Goal: Answer question/provide support: Share knowledge or assist other users

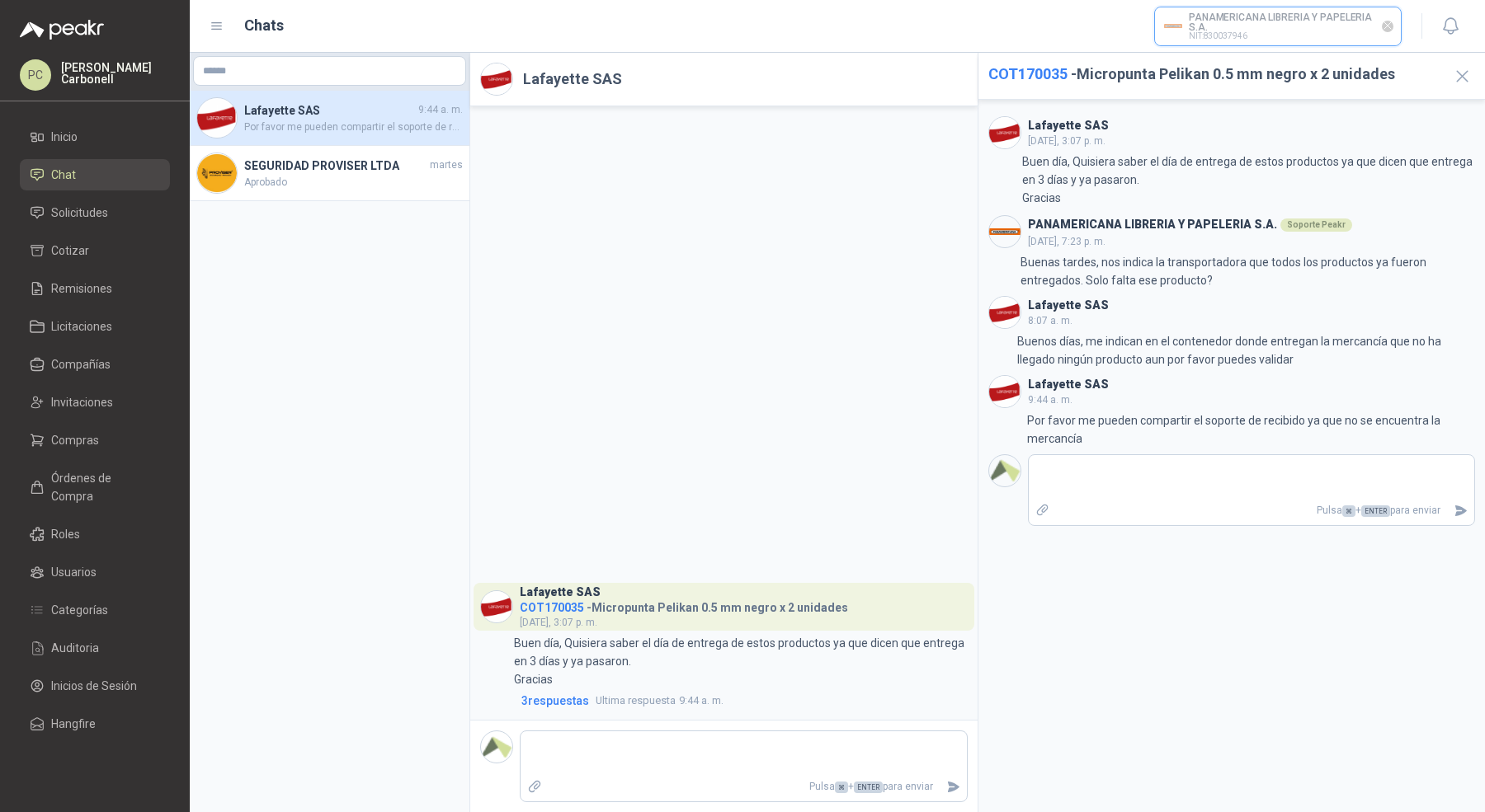
click at [1236, 18] on input "text" at bounding box center [1277, 26] width 246 height 38
type input "********"
click at [1237, 57] on p "Homecenter" at bounding box center [1223, 62] width 59 height 10
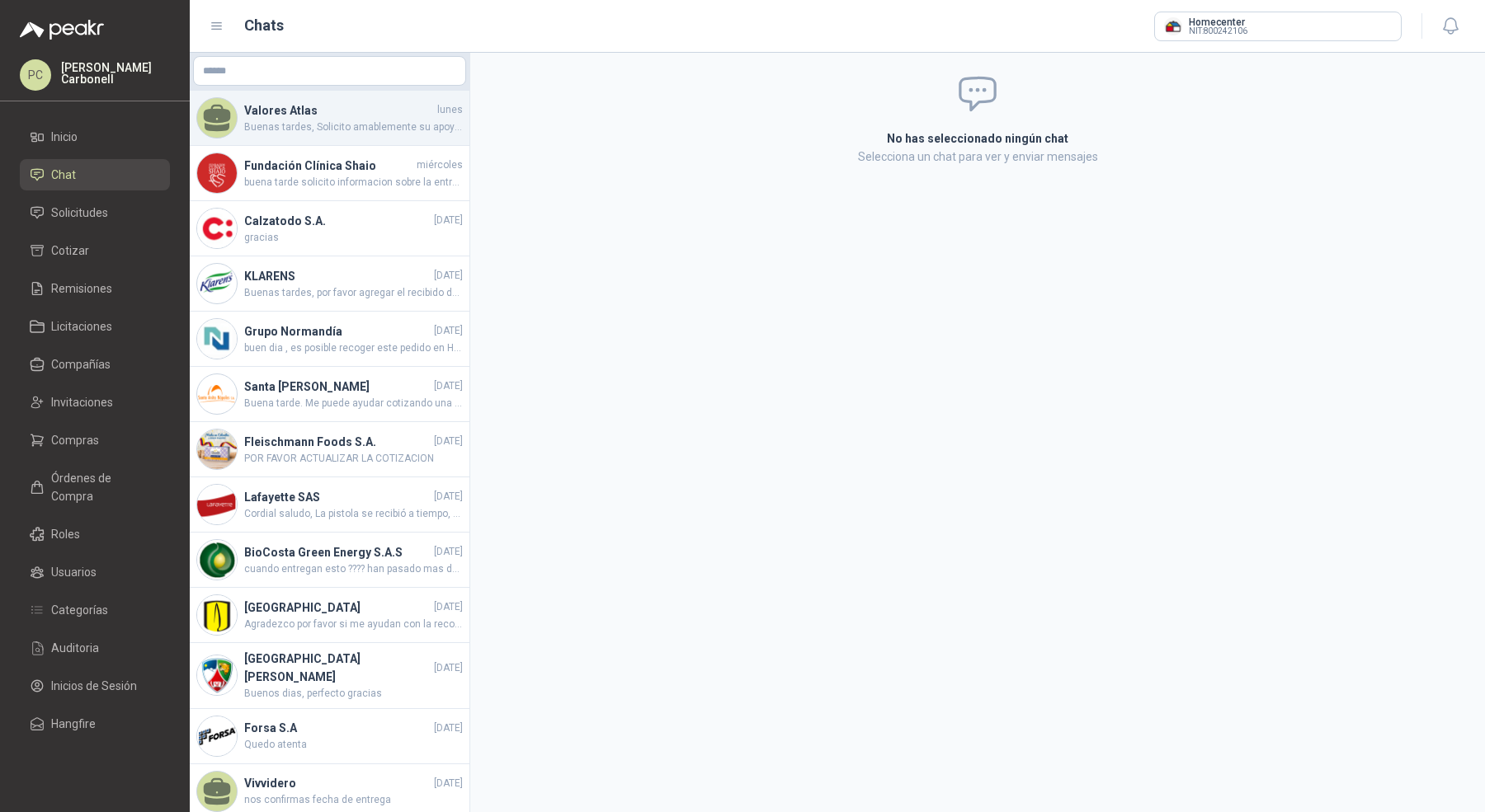
click at [401, 135] on div "Valores Atlas [DATE] Buenas tardes, Solicito amablemente su apoyo con la garant…" at bounding box center [330, 118] width 280 height 55
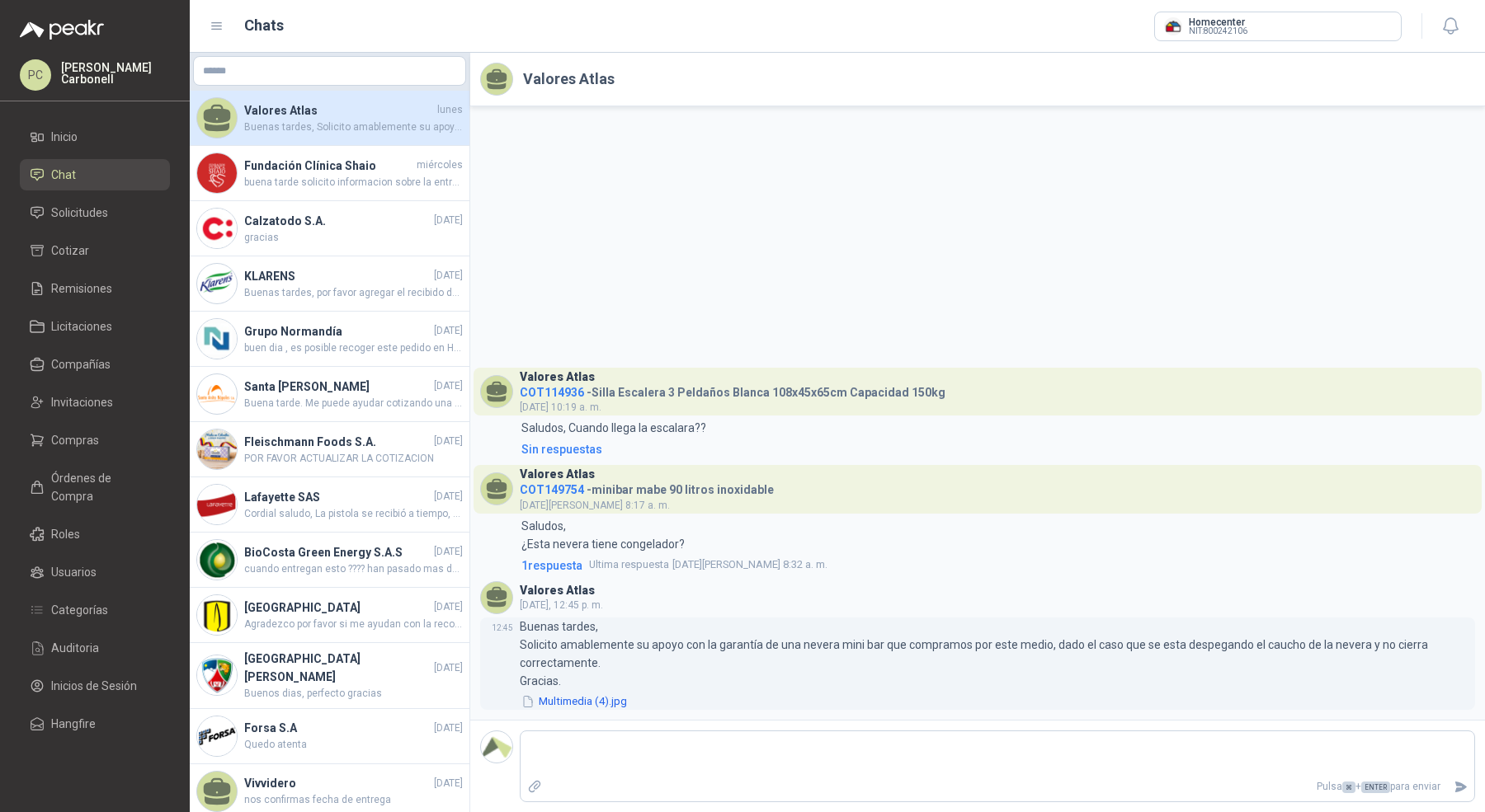
click at [577, 699] on button "Multimedia (4).jpg" at bounding box center [575, 702] width 109 height 18
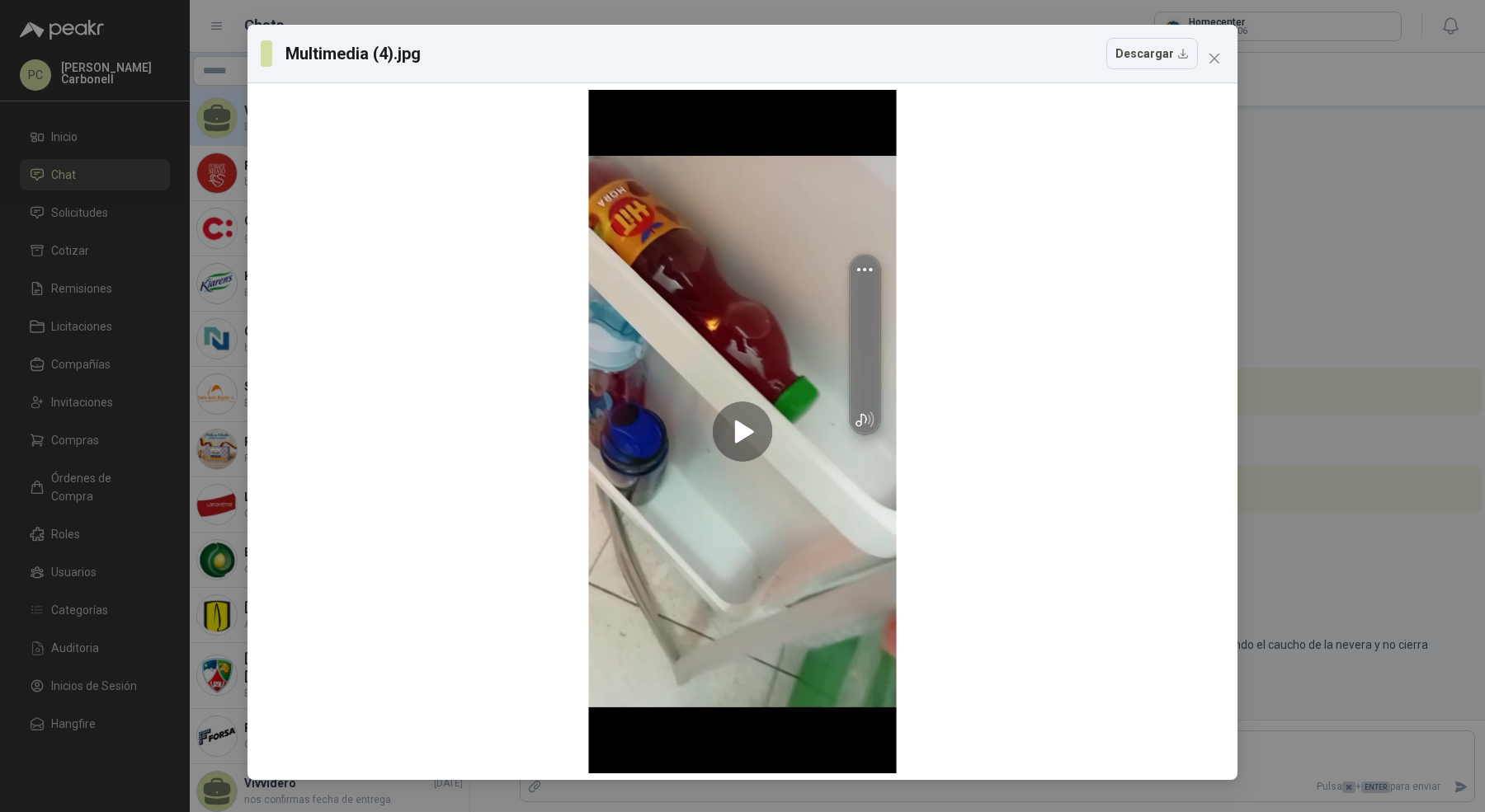
click at [1310, 546] on div "Multimedia (4).jpg Descargar" at bounding box center [742, 406] width 1485 height 812
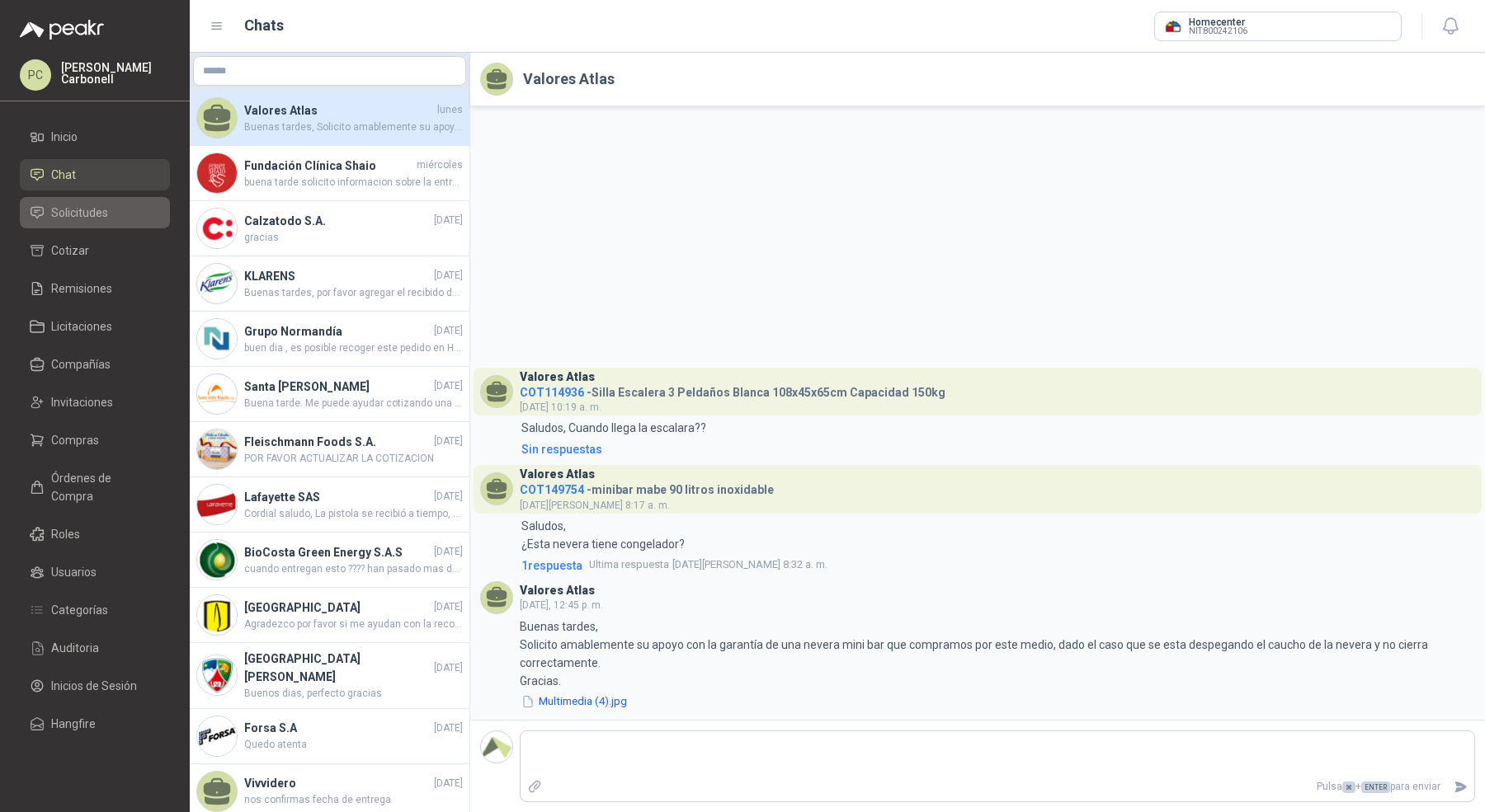
click at [94, 205] on span "Solicitudes" at bounding box center [79, 213] width 57 height 18
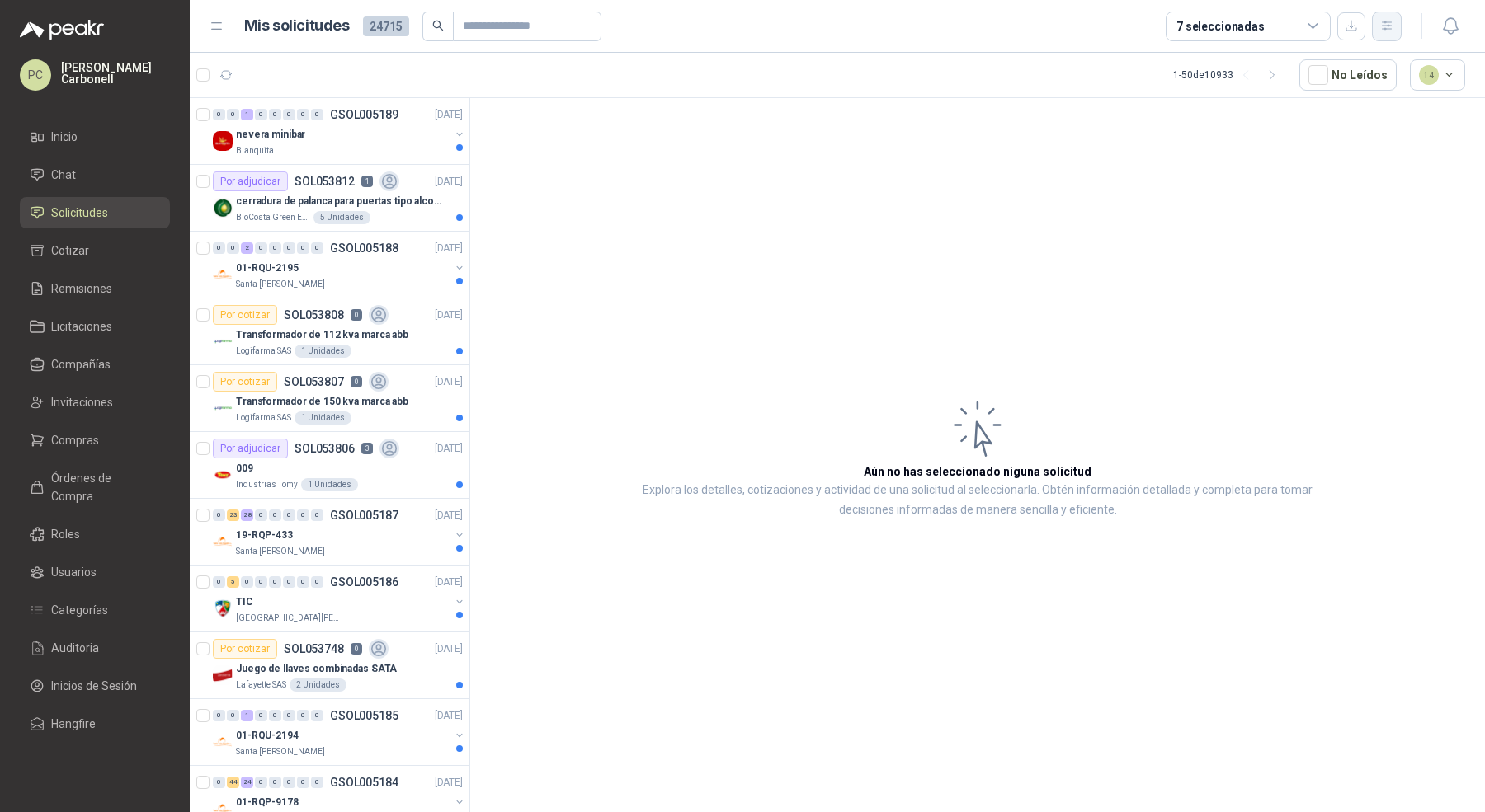
click at [1391, 17] on button "button" at bounding box center [1387, 26] width 30 height 30
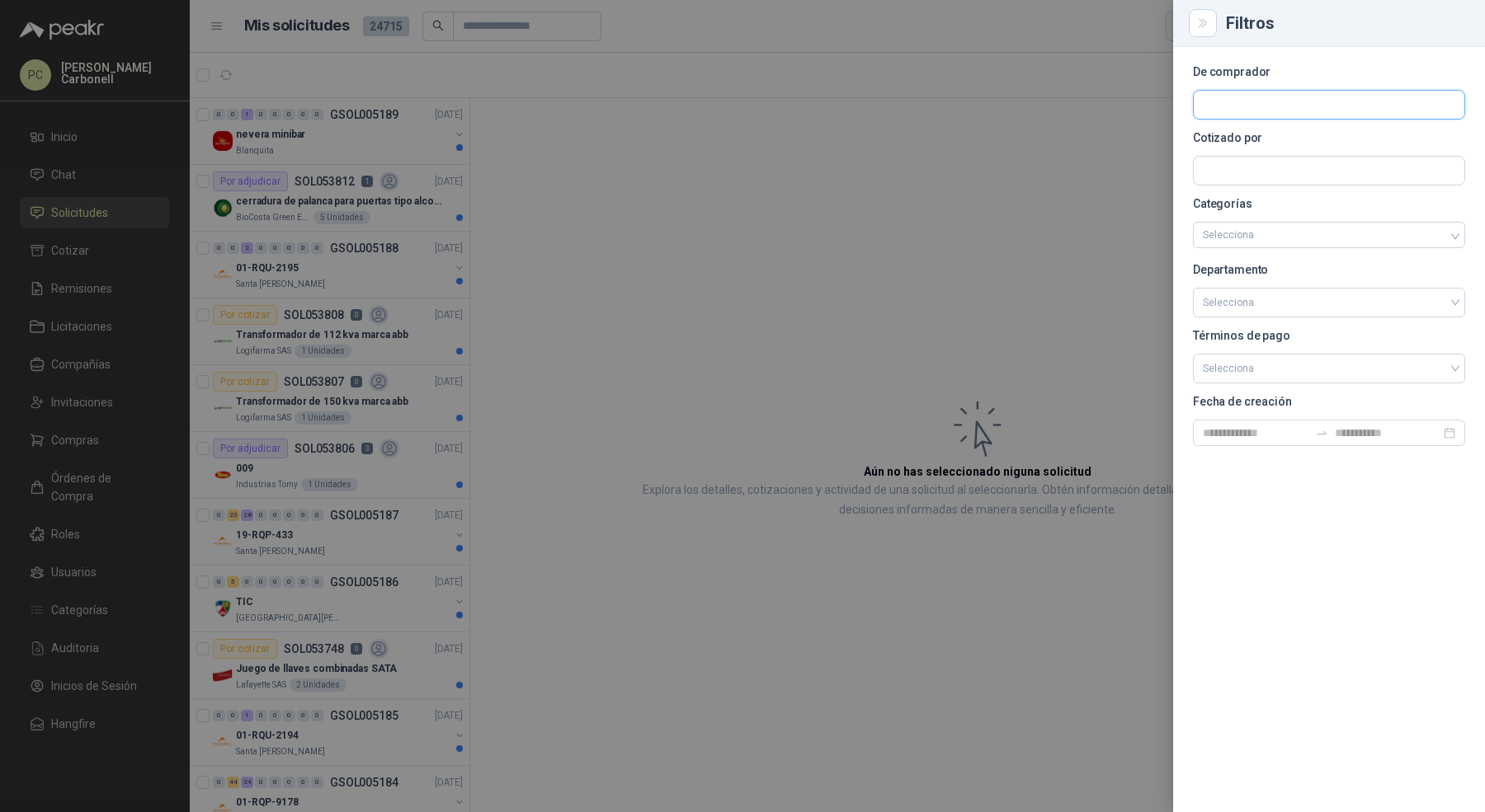
click at [1272, 104] on input "text" at bounding box center [1329, 105] width 270 height 28
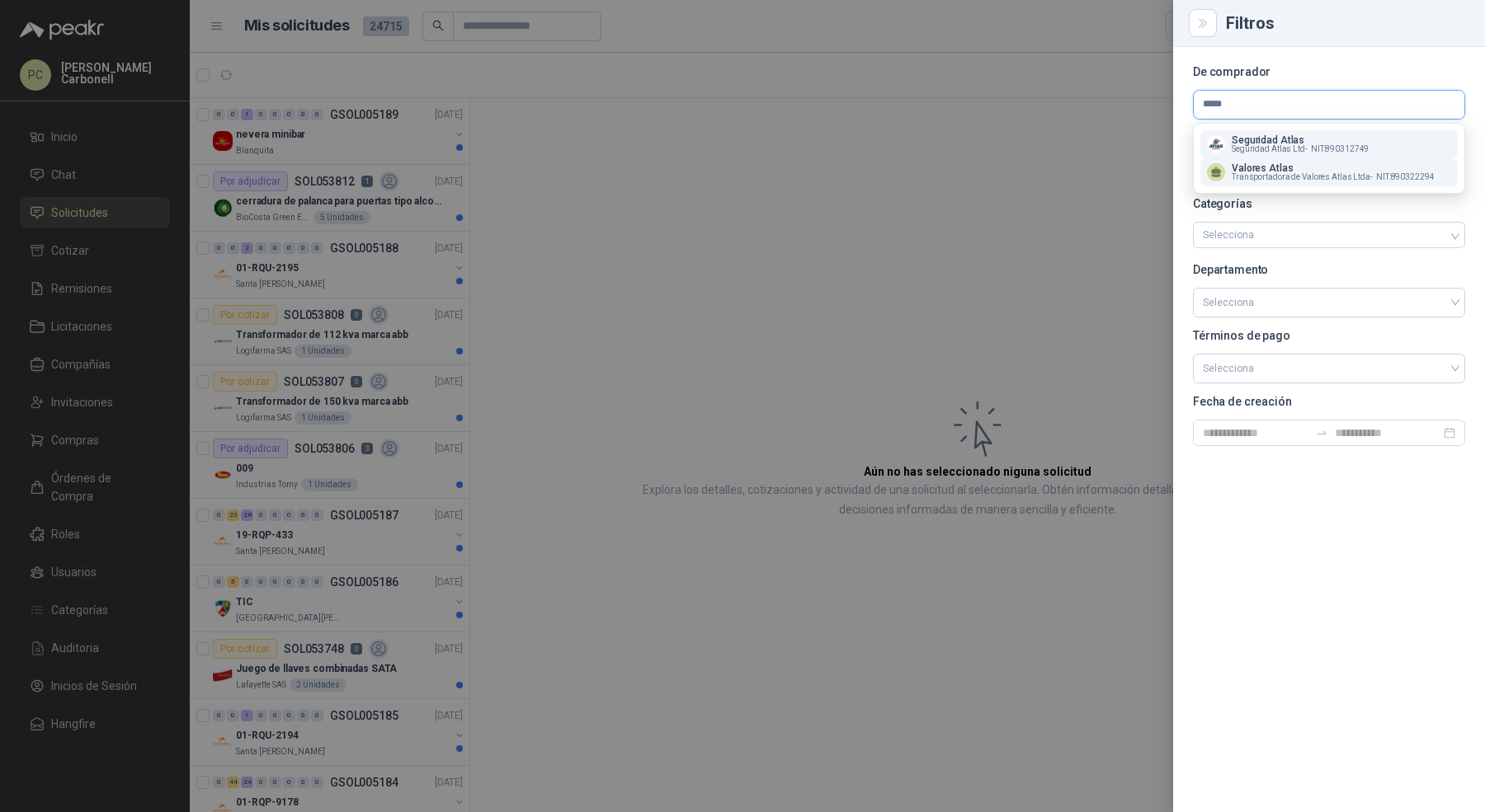
type input "*****"
click at [1275, 171] on p "Valores Atlas" at bounding box center [1334, 168] width 203 height 10
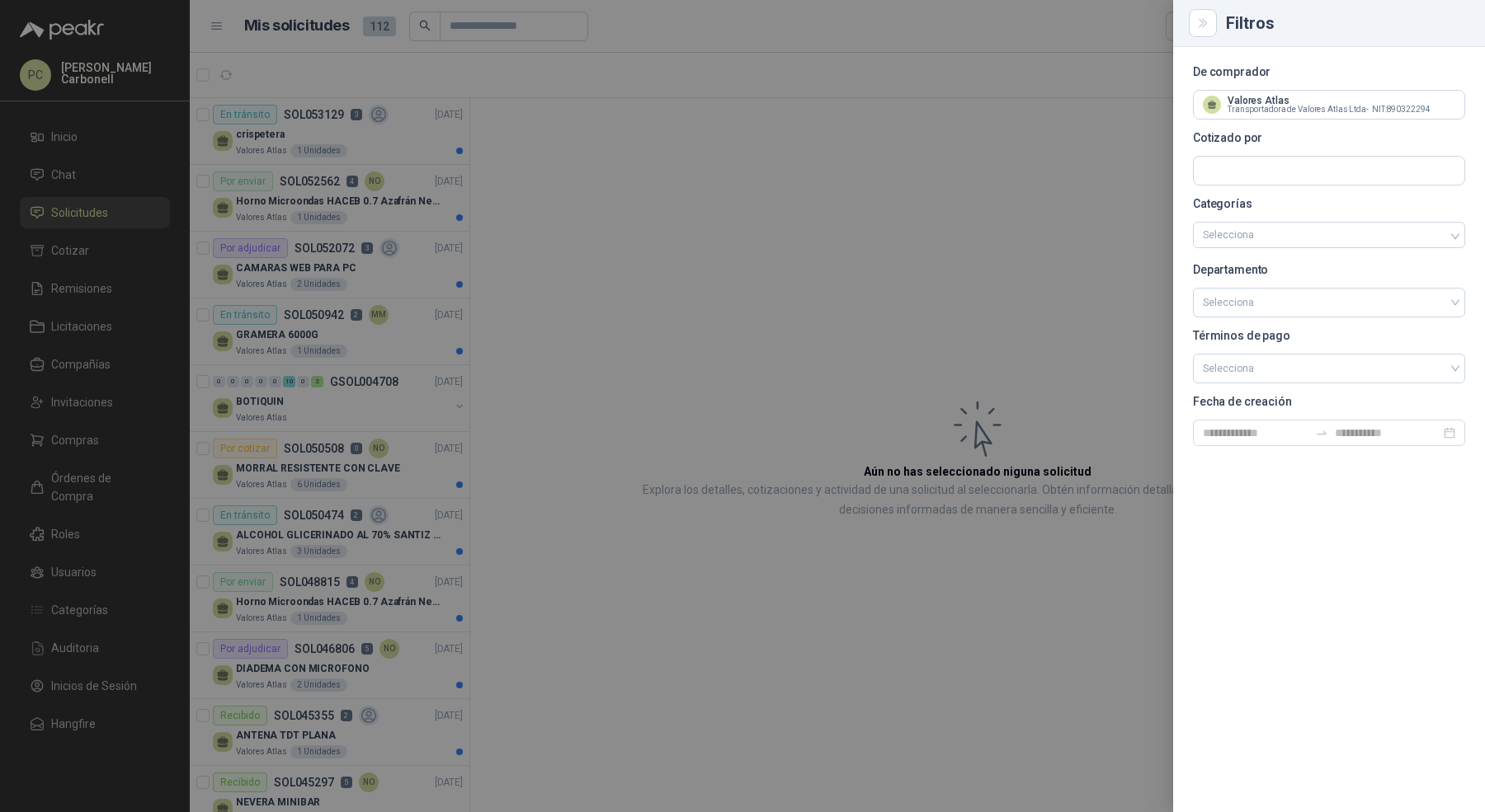
click at [516, 244] on div at bounding box center [742, 406] width 1485 height 812
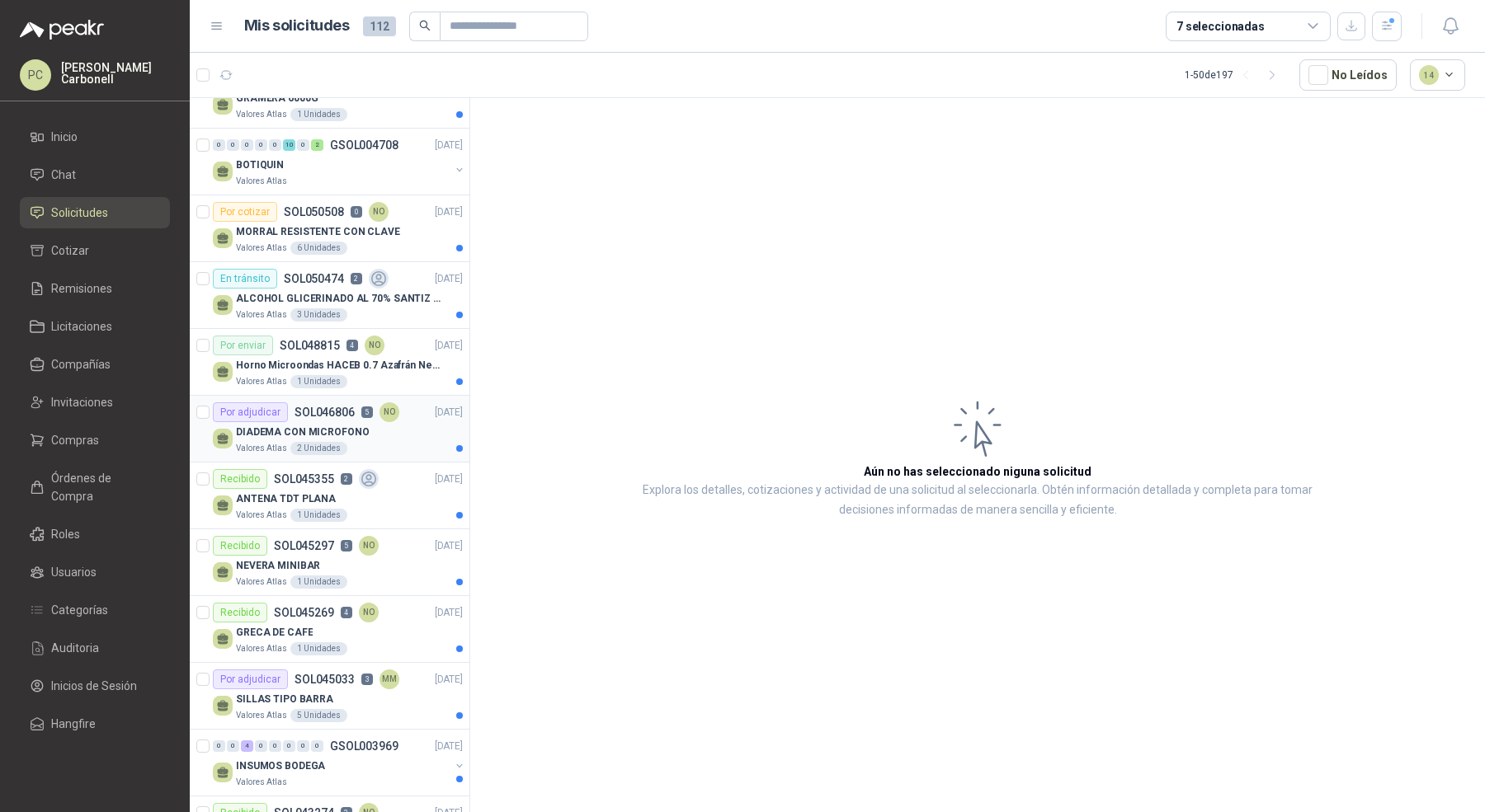
scroll to position [250, 0]
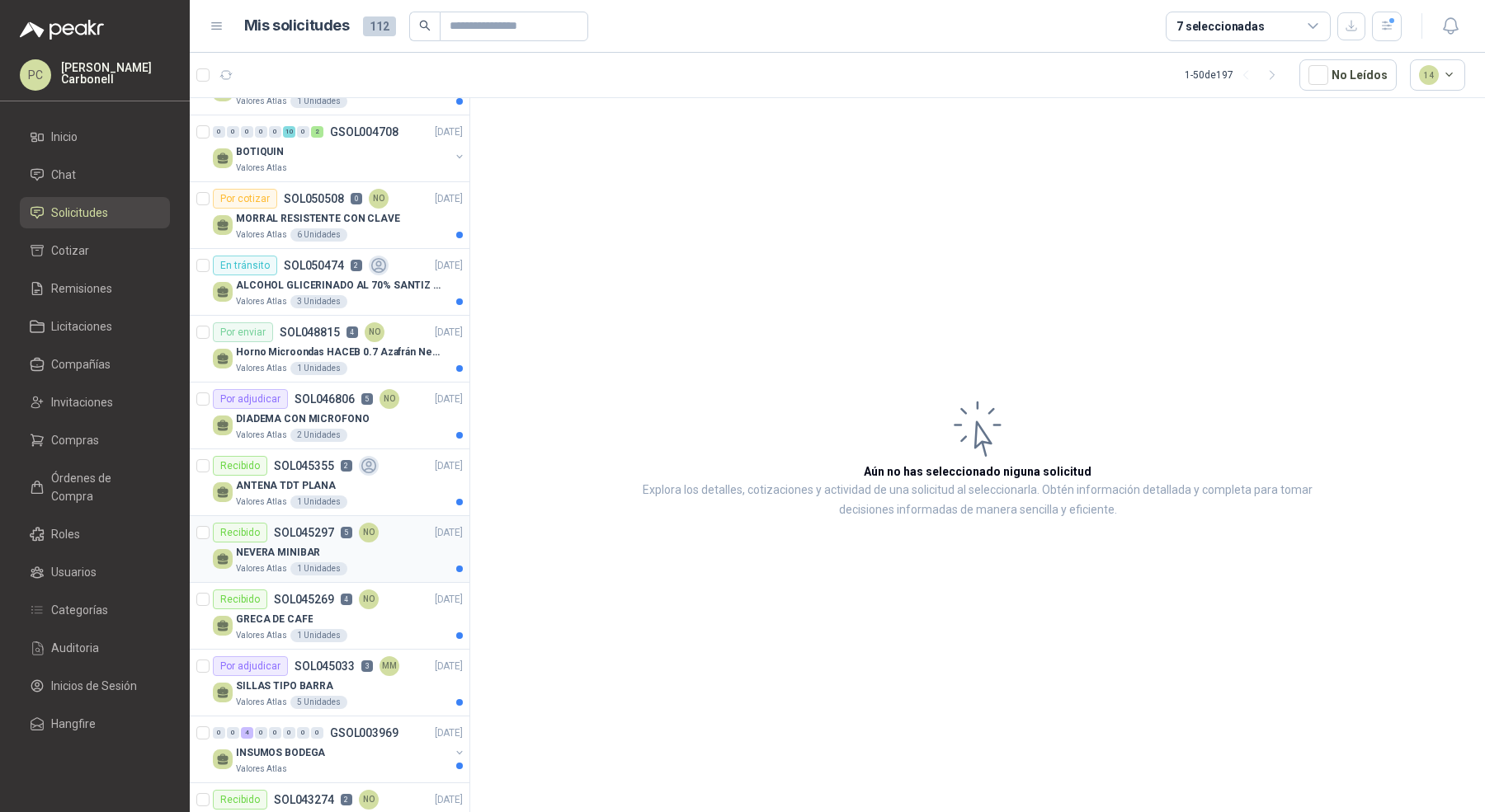
click at [384, 543] on div "NEVERA MINIBAR" at bounding box center [349, 552] width 227 height 19
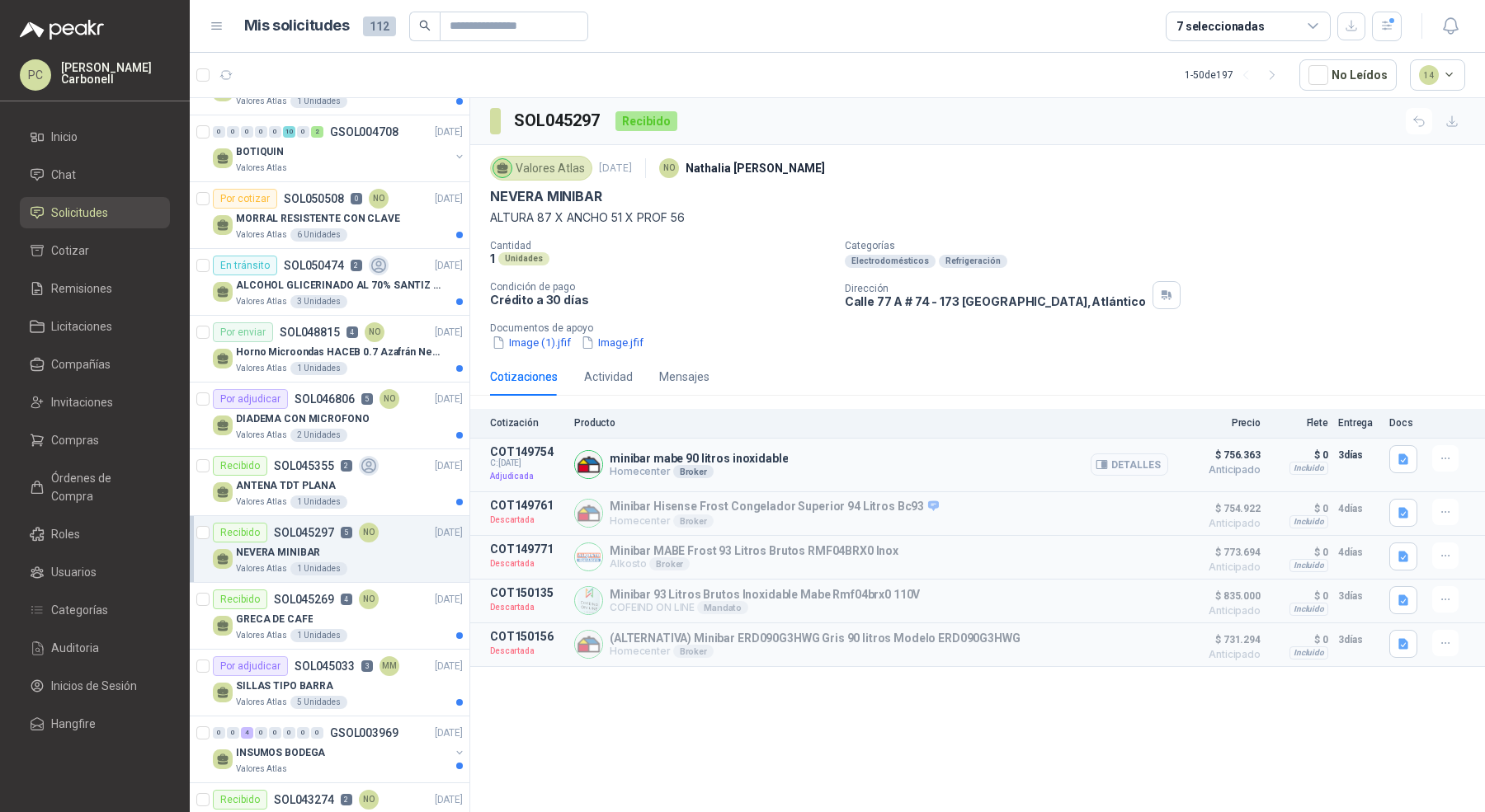
click at [1136, 458] on button "Detalles" at bounding box center [1129, 465] width 77 height 22
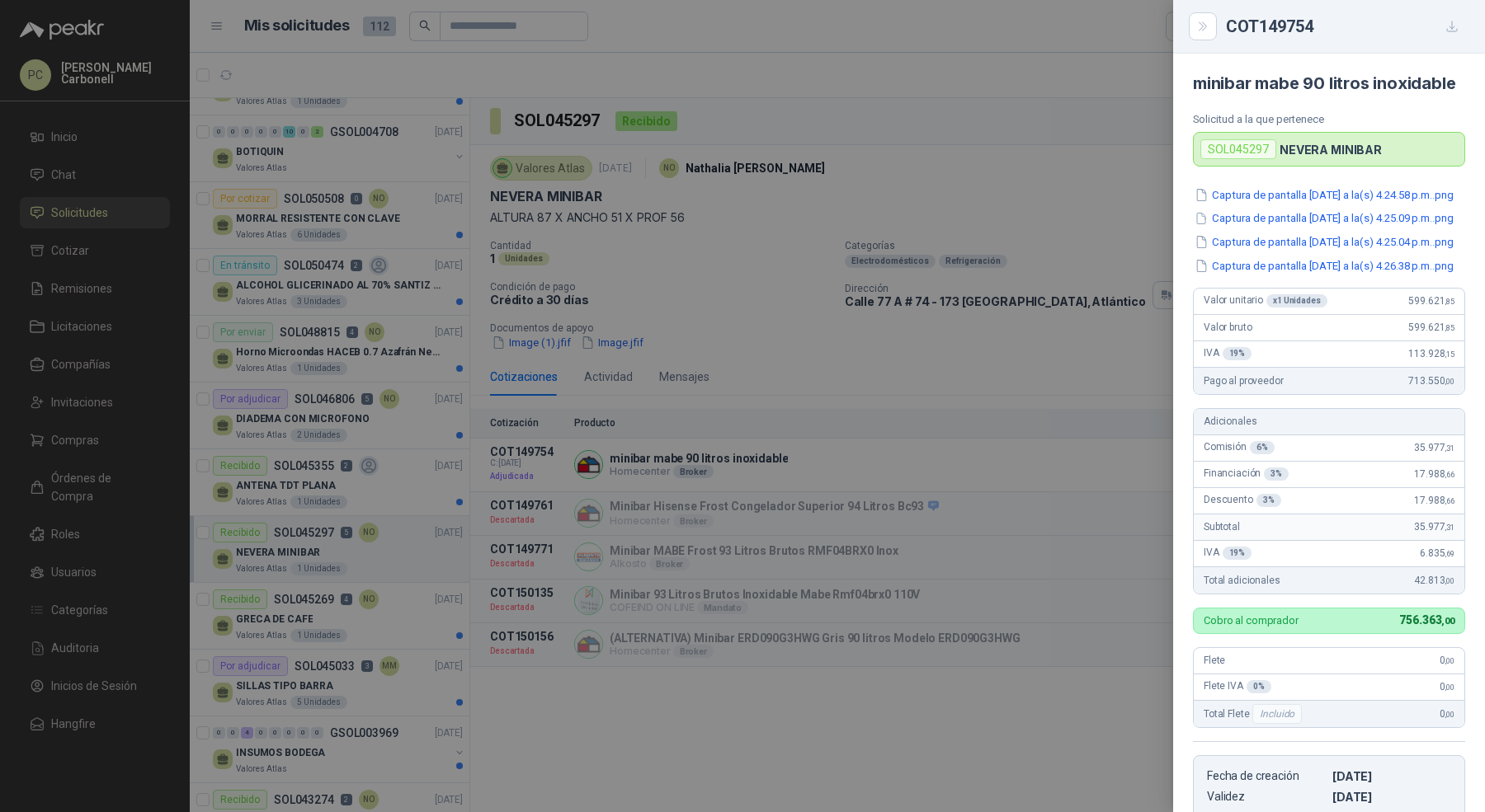
scroll to position [433, 0]
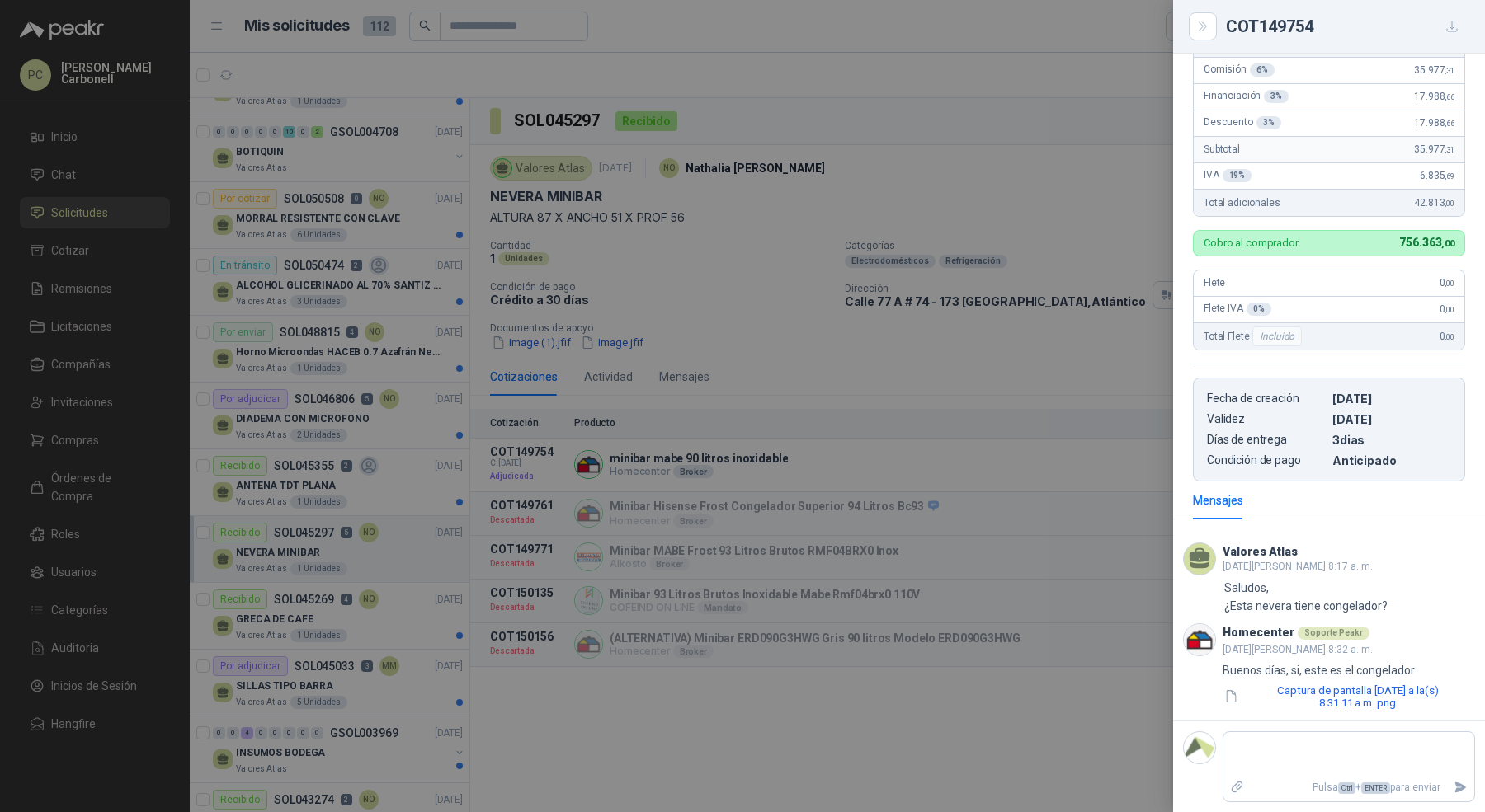
click at [976, 390] on div at bounding box center [742, 406] width 1485 height 812
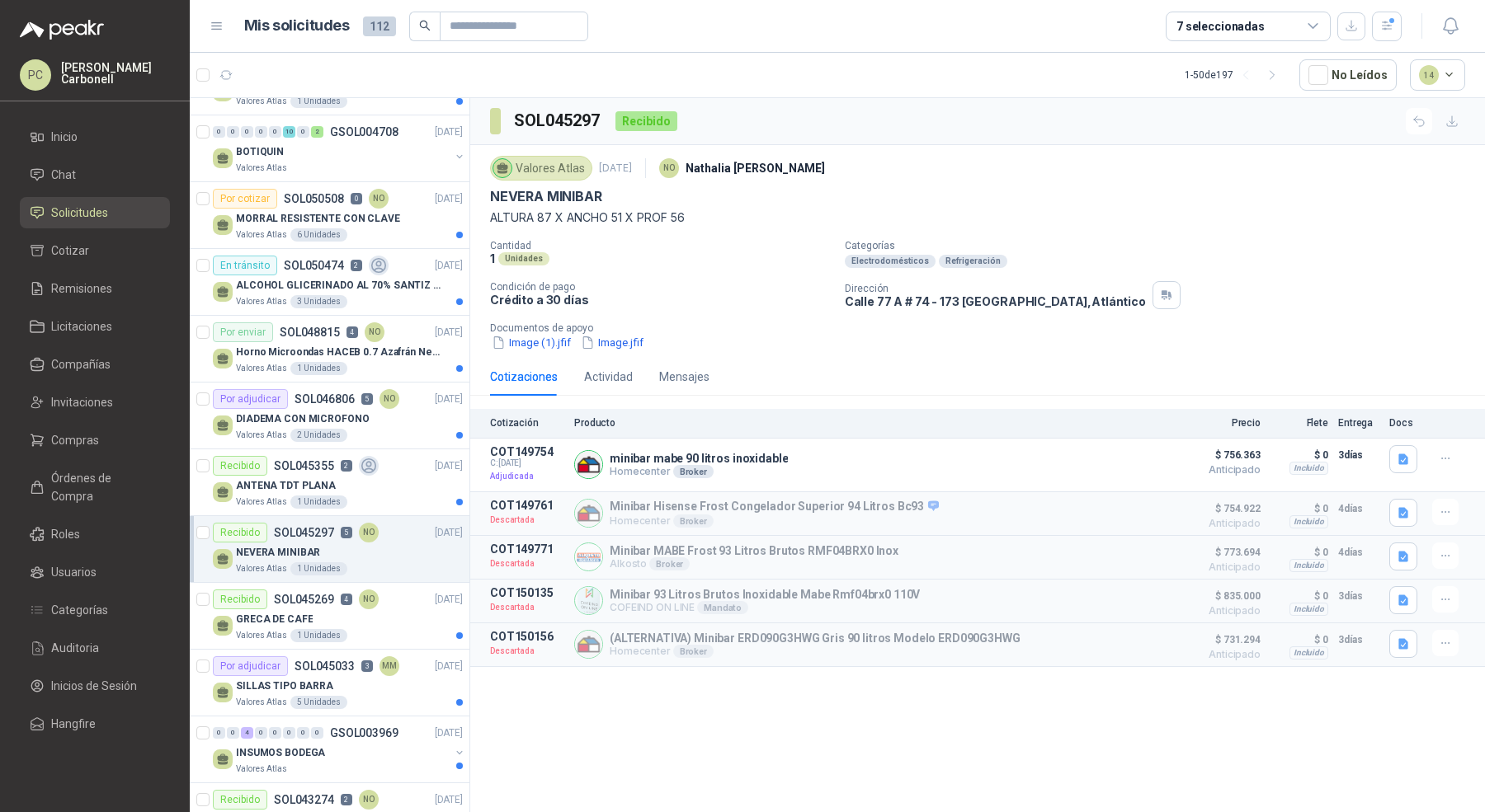
click at [567, 117] on h3 "SOL045297" at bounding box center [558, 121] width 88 height 26
copy h3 "SOL045297"
click at [122, 173] on li "Chat" at bounding box center [95, 174] width 130 height 18
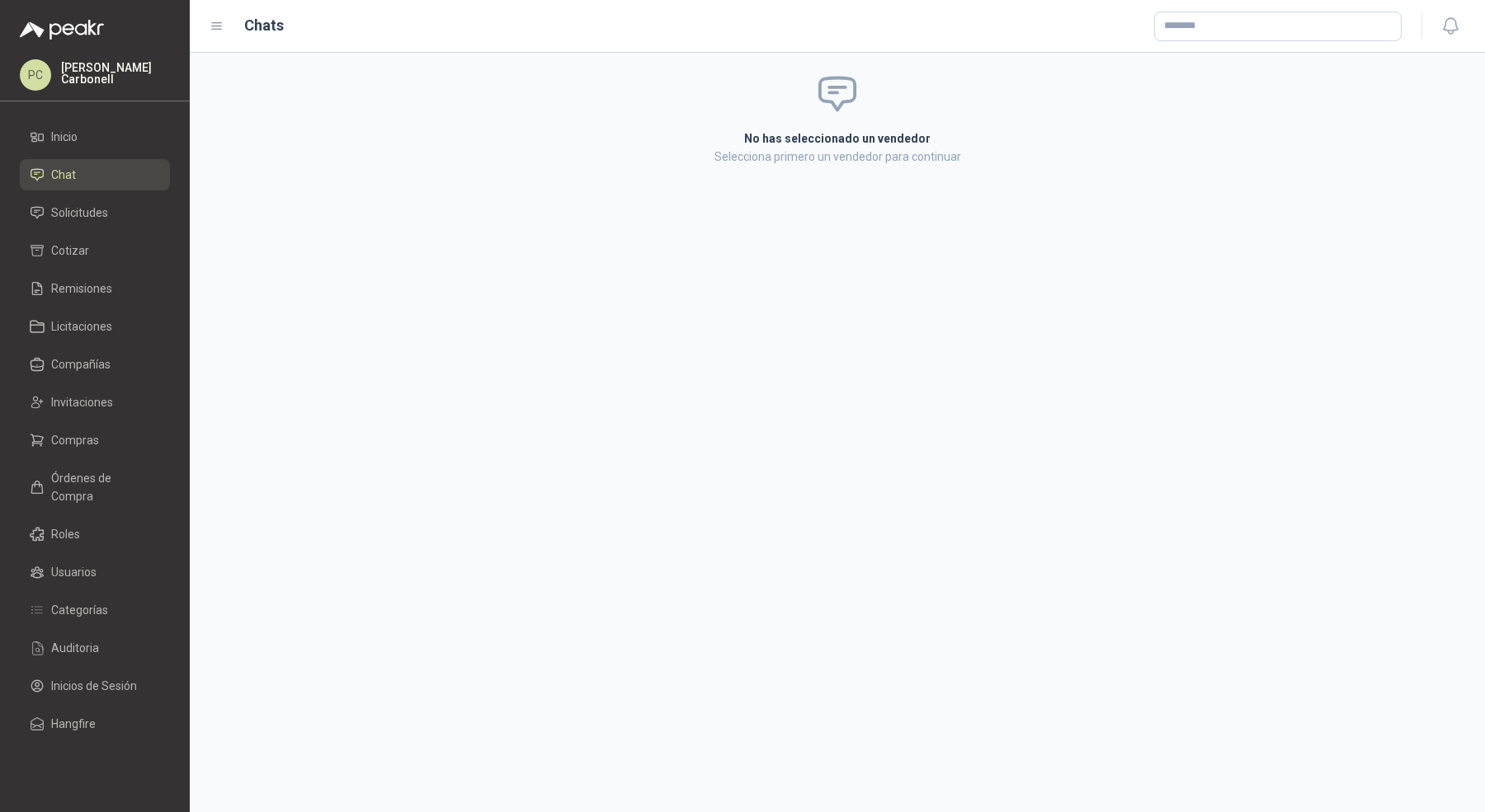
click at [1169, 217] on div "No has seleccionado un vendedor Selecciona primero un vendedor para continuar" at bounding box center [838, 432] width 1296 height 759
click at [1183, 26] on input "text" at bounding box center [1277, 26] width 246 height 28
type input "*****"
click at [1305, 48] on div "Homecenter NIT : 800242106" at bounding box center [1277, 66] width 246 height 41
click at [1260, 62] on div "Homecenter NIT : 800242106" at bounding box center [1277, 66] width 219 height 18
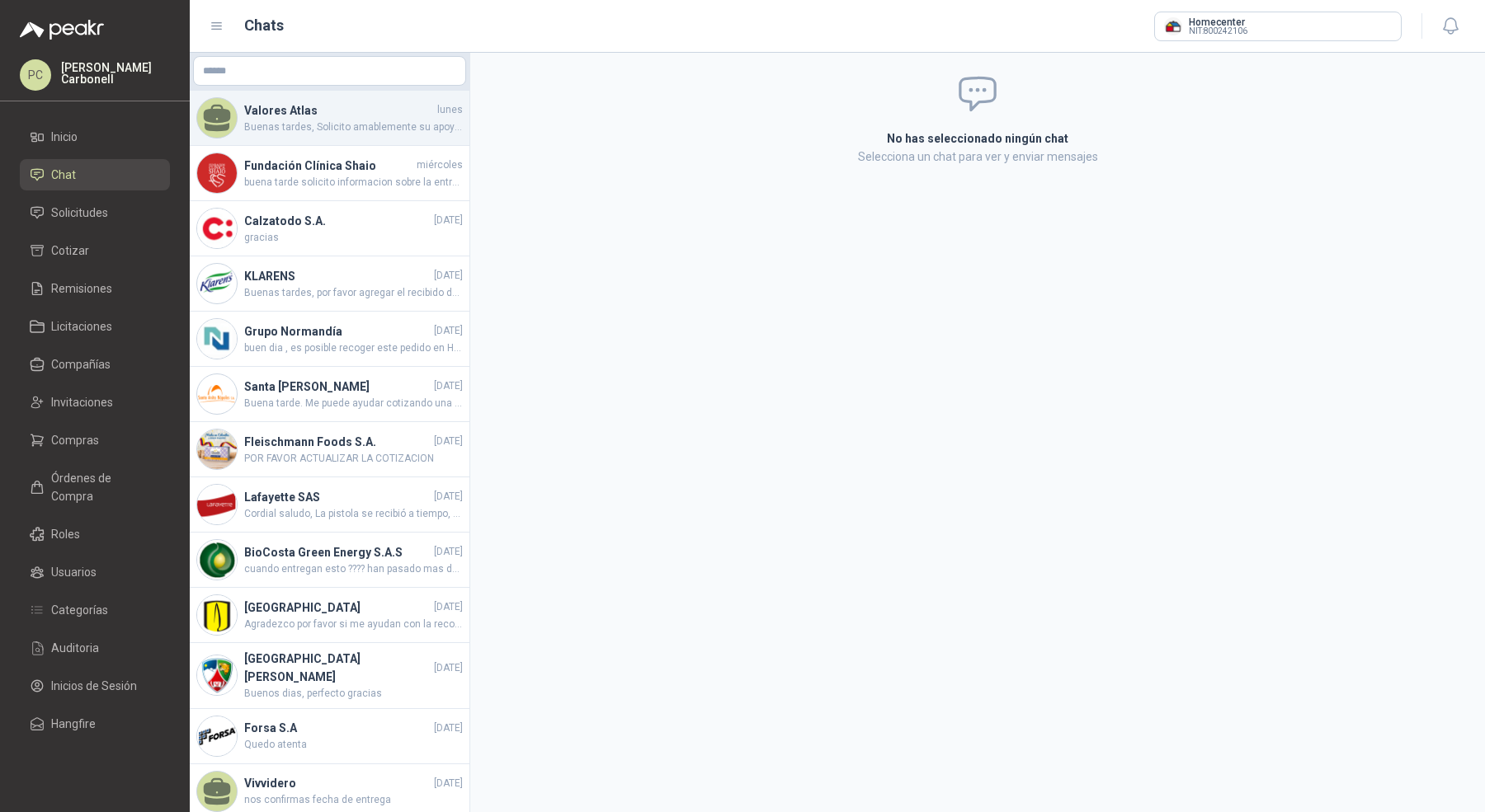
click at [328, 138] on div "Valores Atlas [DATE] Buenas tardes, Solicito amablemente su apoyo con la garant…" at bounding box center [330, 118] width 280 height 55
